Goal: Navigation & Orientation: Understand site structure

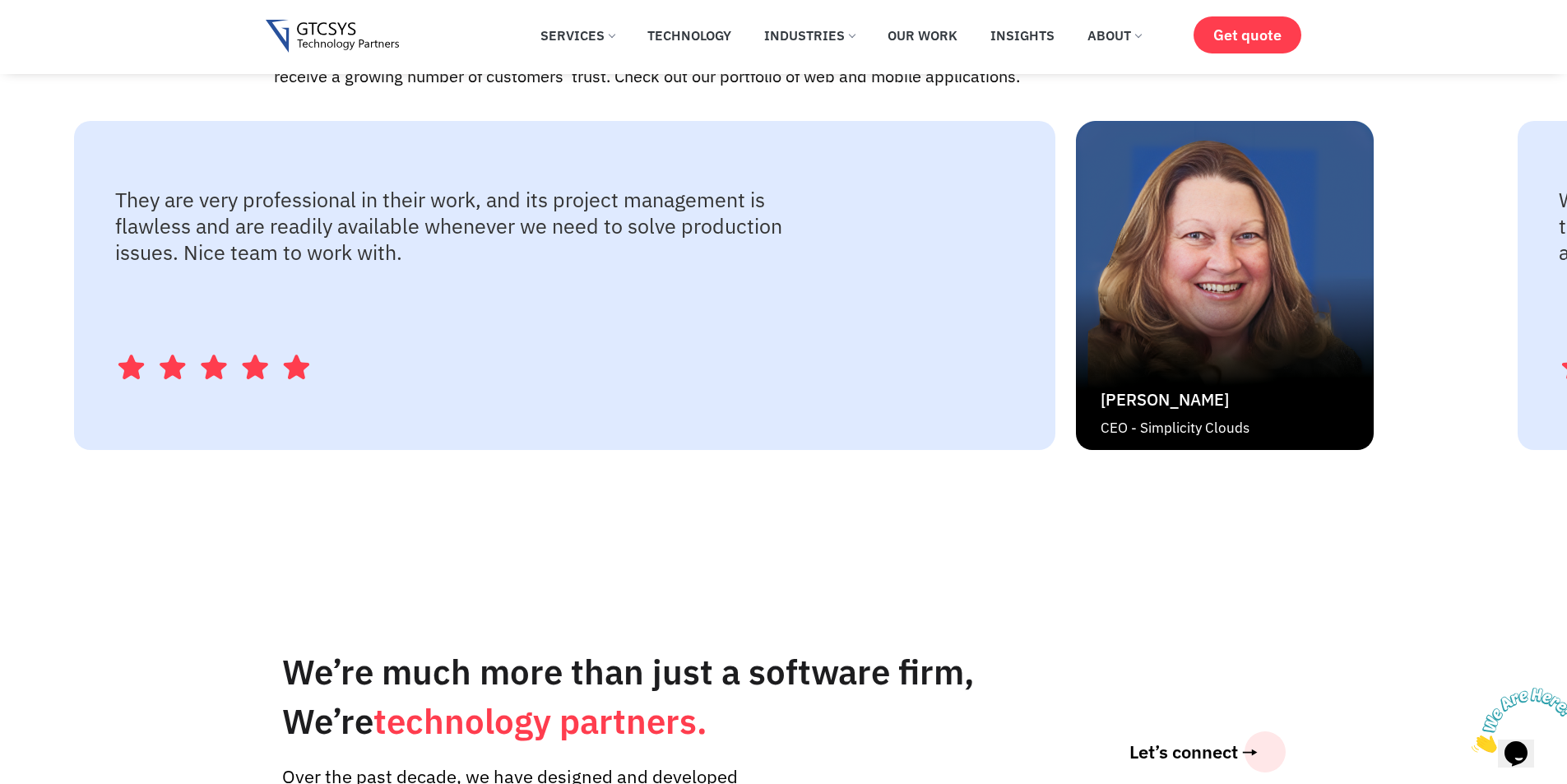
scroll to position [3563, 0]
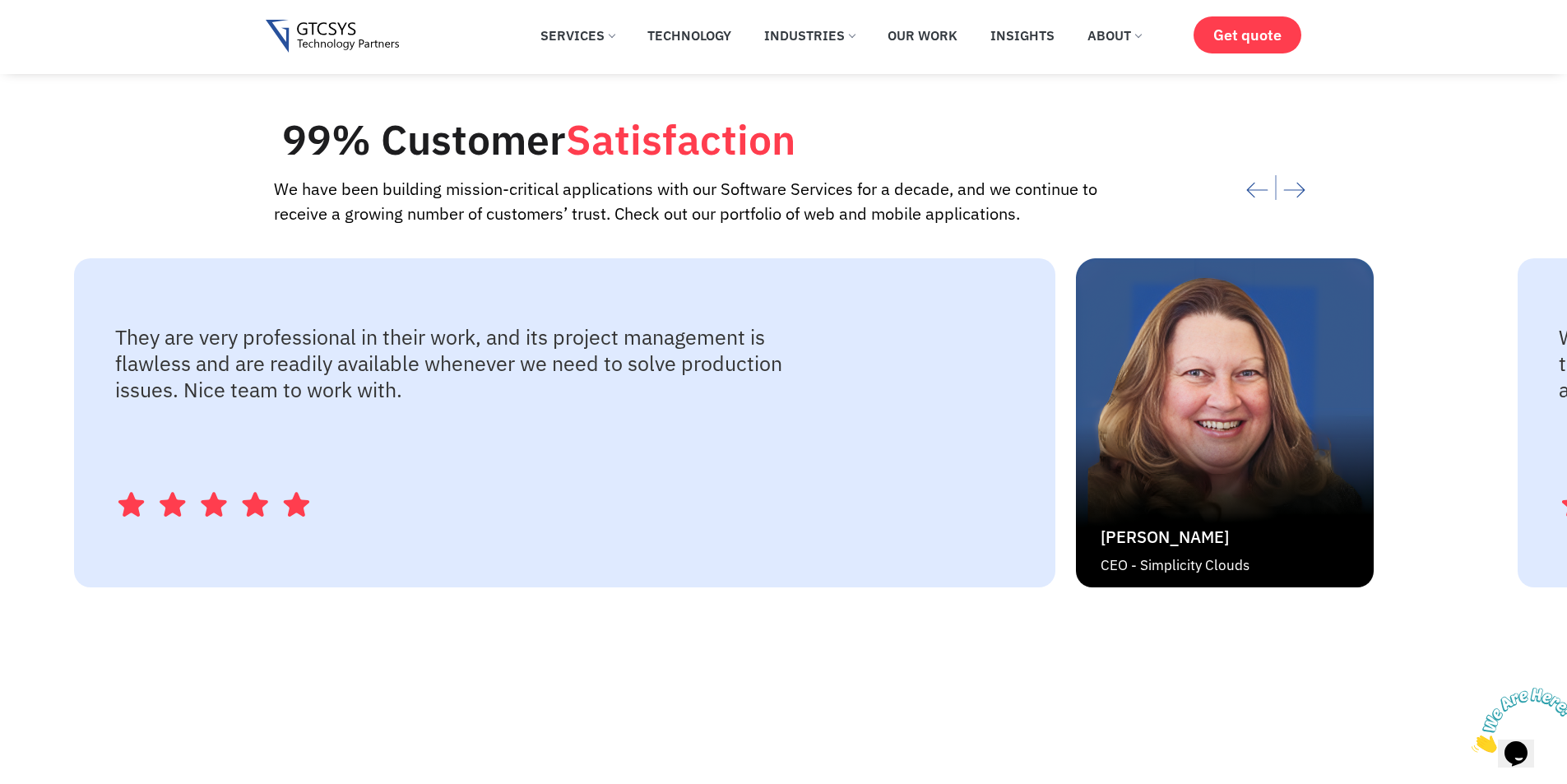
click at [790, 378] on p "They are very professional in their work, and its project management is flawles…" at bounding box center [452, 364] width 675 height 79
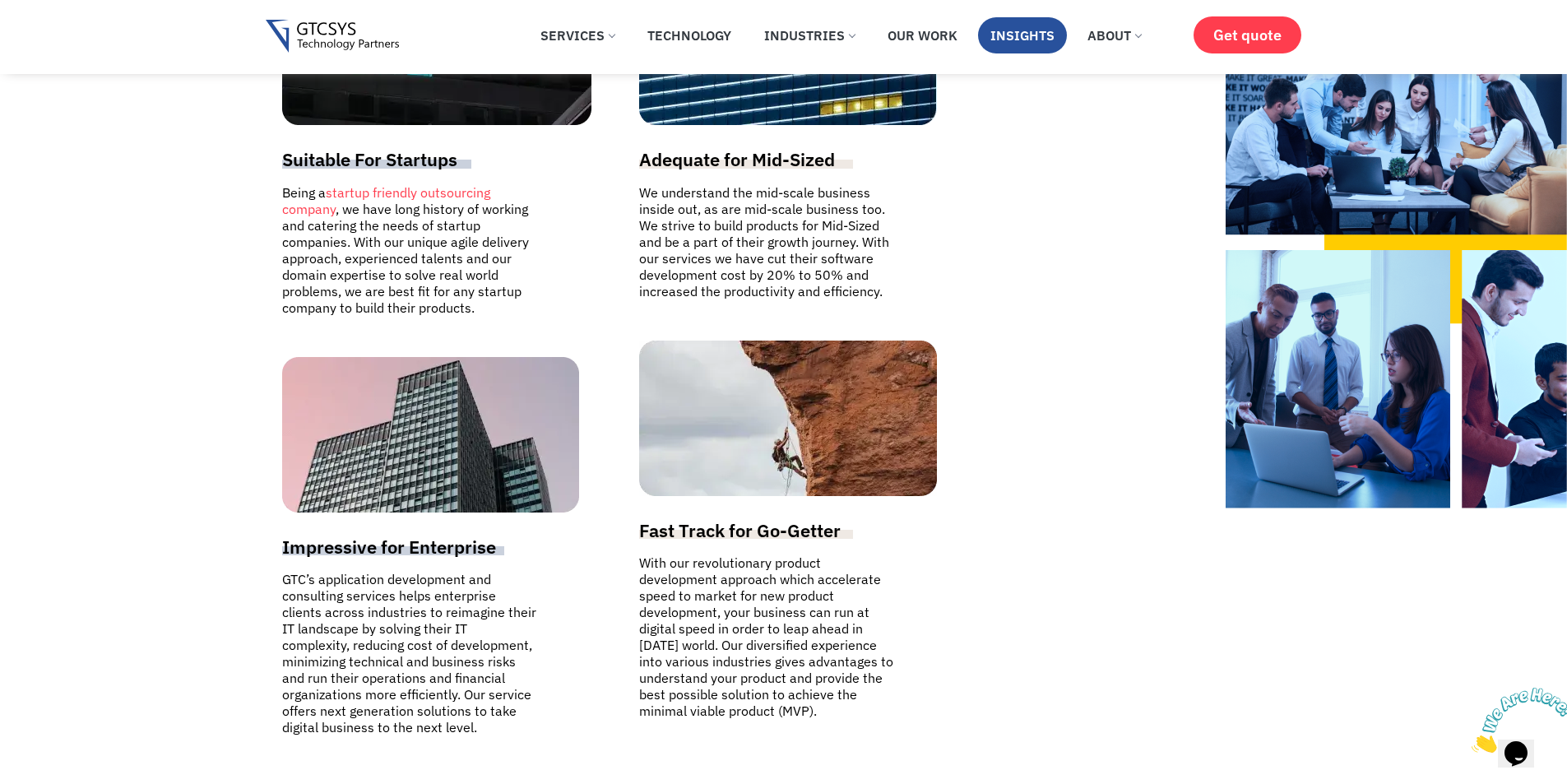
scroll to position [5344, 0]
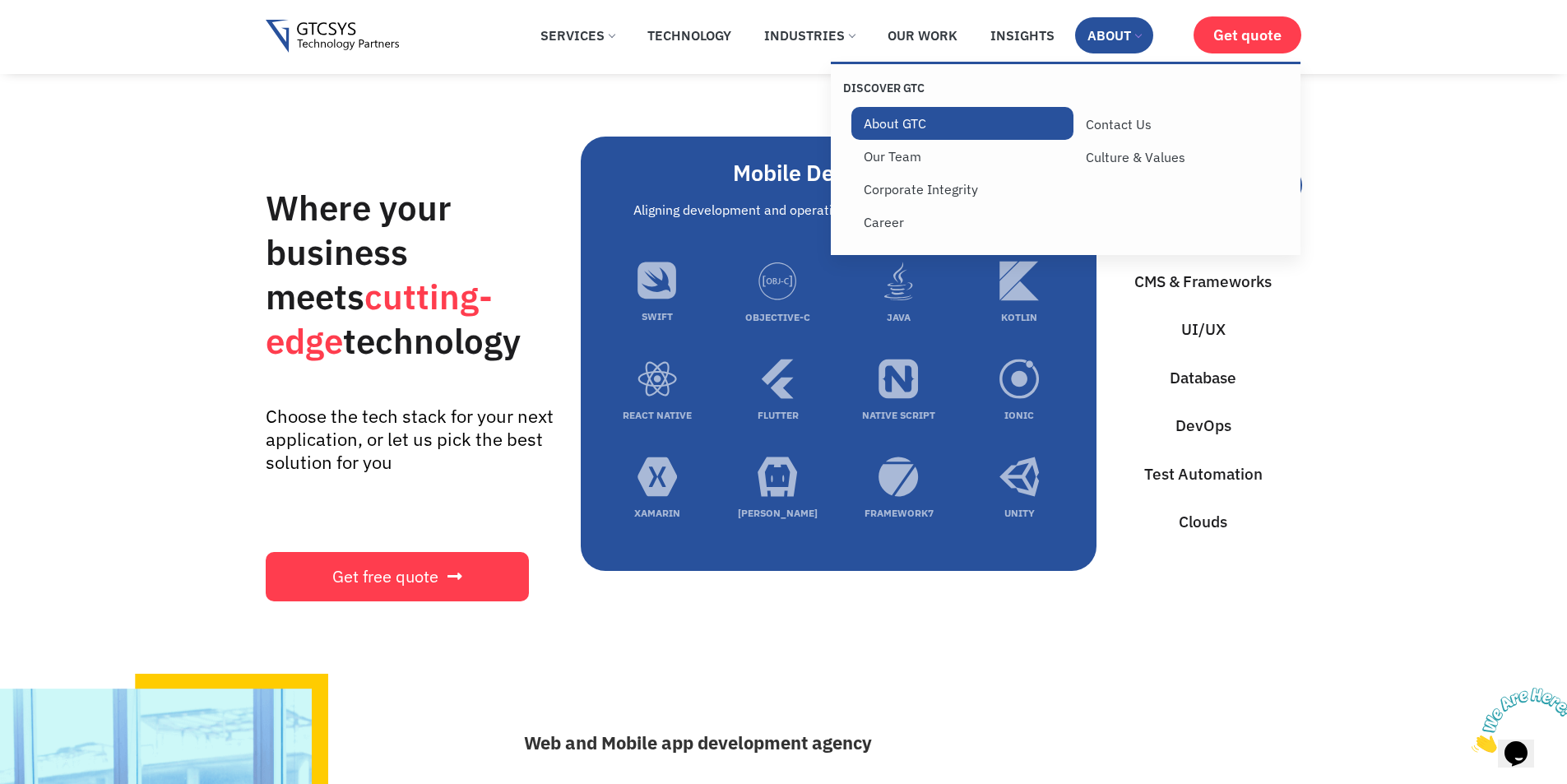
click at [922, 134] on link "About GTC" at bounding box center [963, 124] width 223 height 33
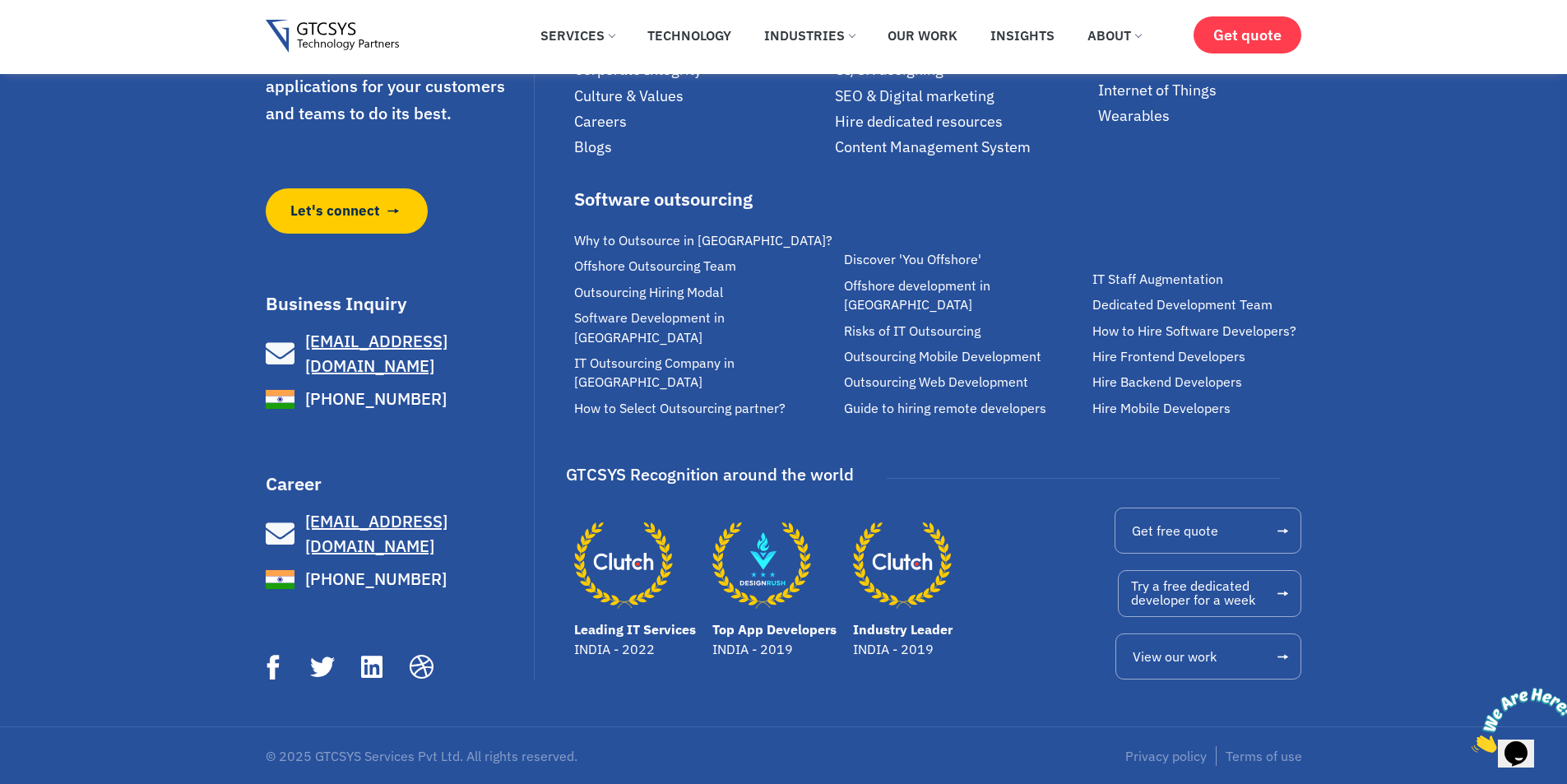
scroll to position [5395, 0]
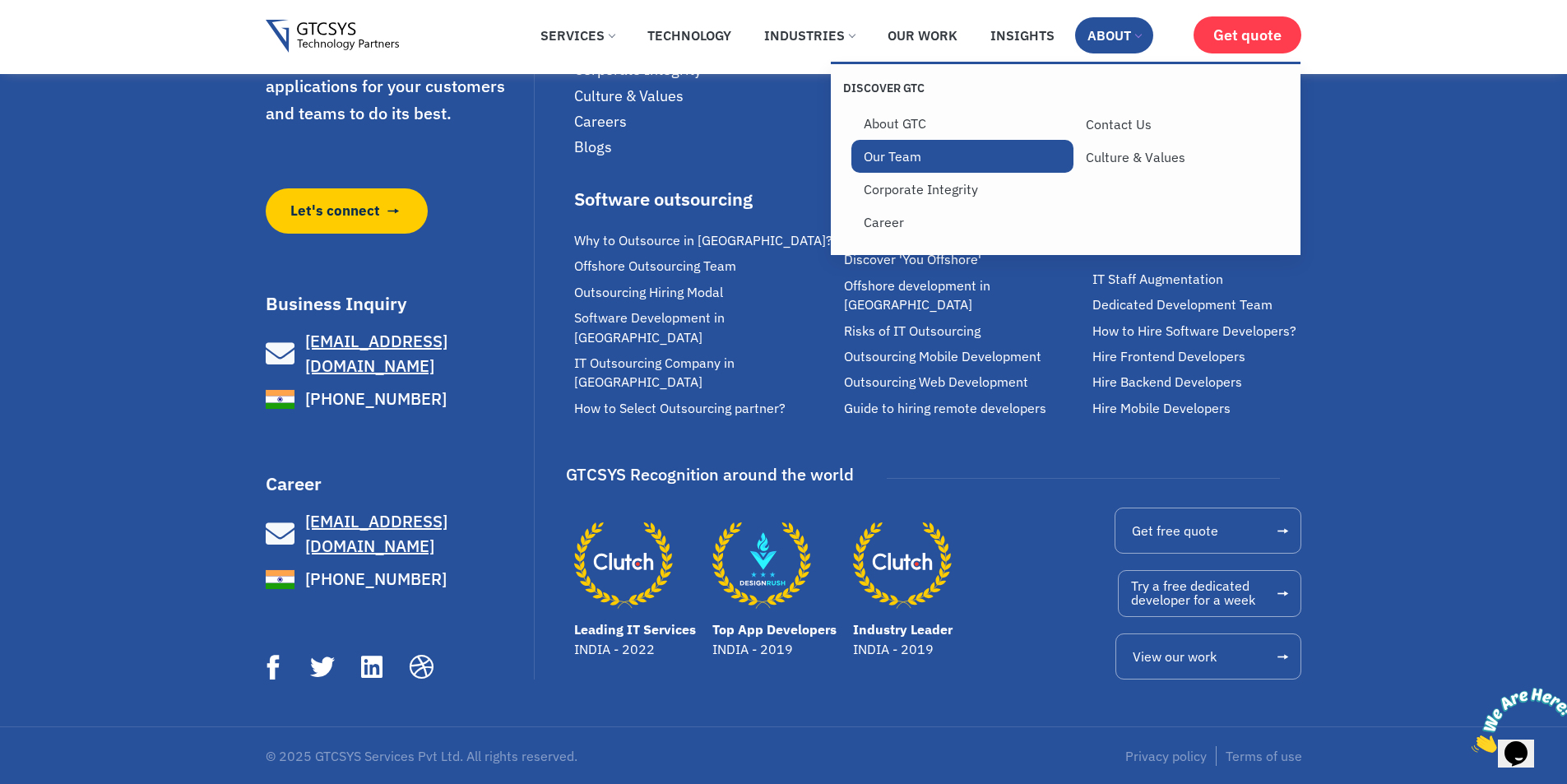
click at [881, 154] on link "Our Team" at bounding box center [963, 157] width 223 height 33
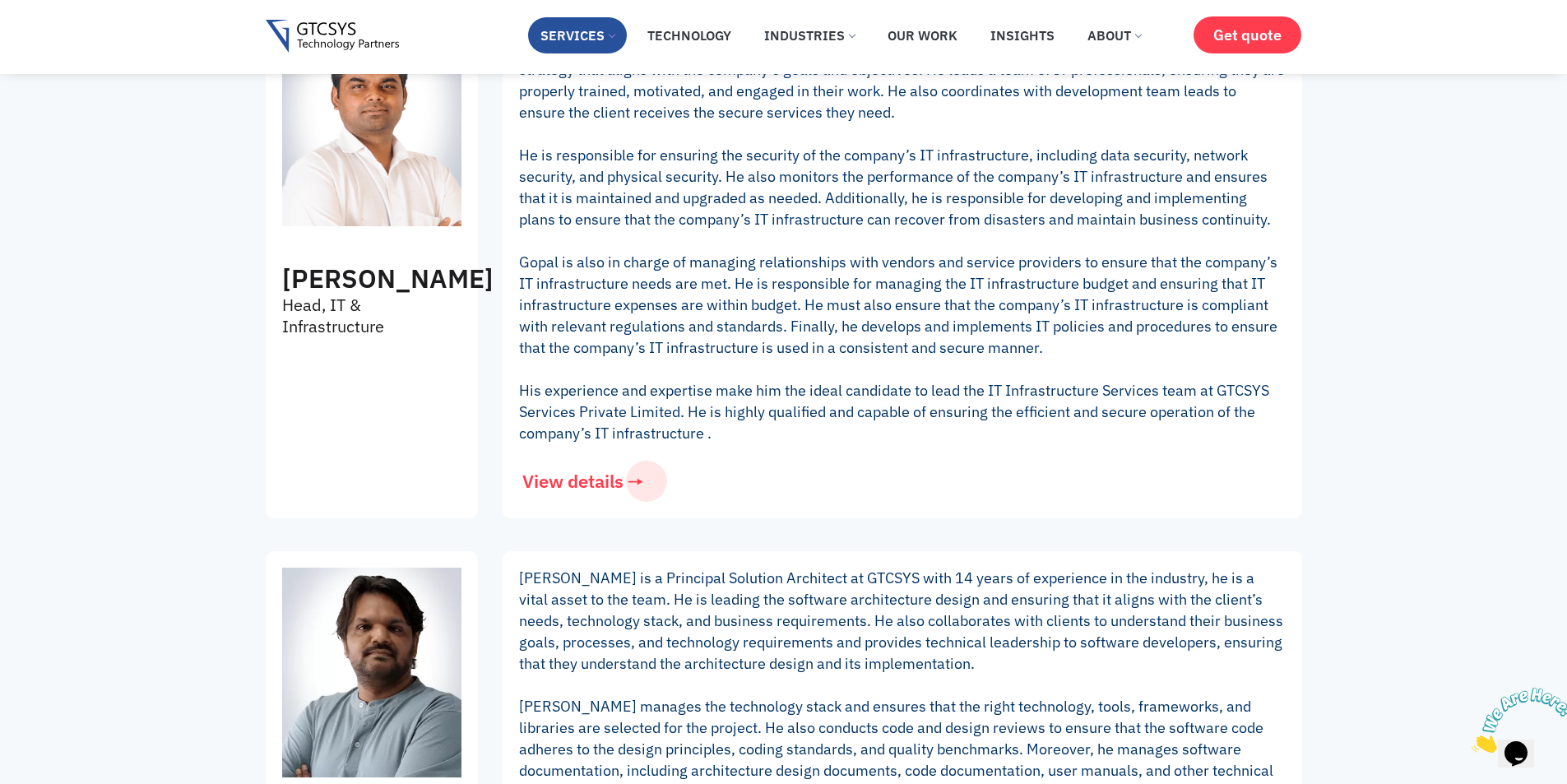
scroll to position [959, 0]
